Goal: Navigation & Orientation: Go to known website

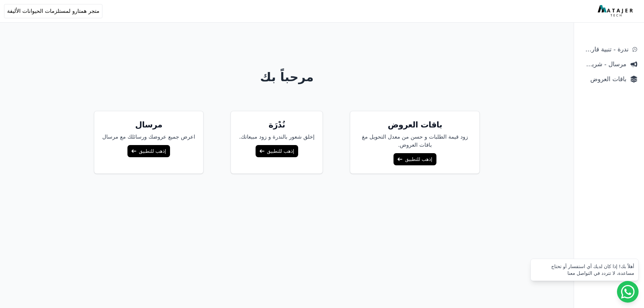
click at [280, 154] on link "إذهب للتطبيق" at bounding box center [277, 151] width 43 height 12
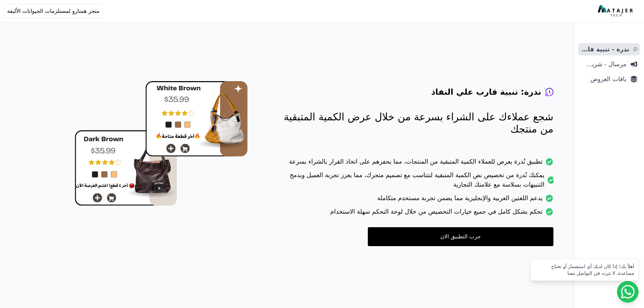
click at [447, 232] on link "جرب التطبيق الان" at bounding box center [461, 236] width 186 height 19
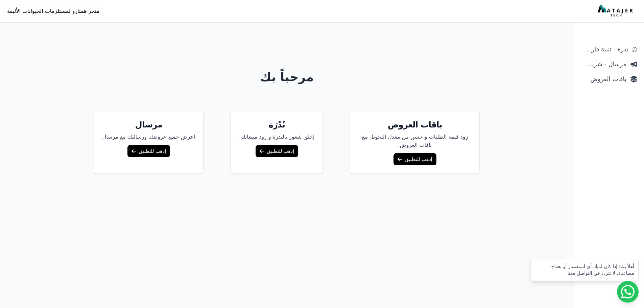
click at [411, 157] on link "إذهب للتطبيق" at bounding box center [415, 159] width 43 height 12
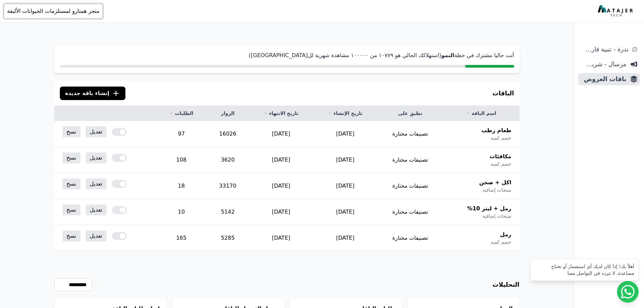
click at [82, 12] on span "متجر همتارو لمستلزمات الحيوانات الأليفة" at bounding box center [53, 11] width 92 height 8
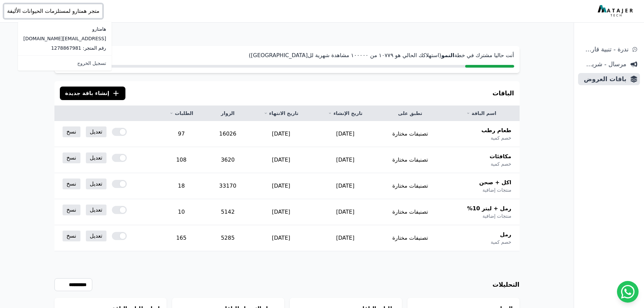
click at [82, 12] on span "متجر همتارو لمستلزمات الحيوانات الأليفة" at bounding box center [53, 11] width 92 height 8
